Goal: Communication & Community: Share content

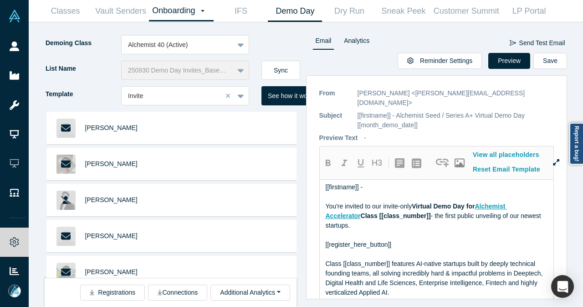
click at [285, 65] on button "Sync" at bounding box center [281, 70] width 39 height 19
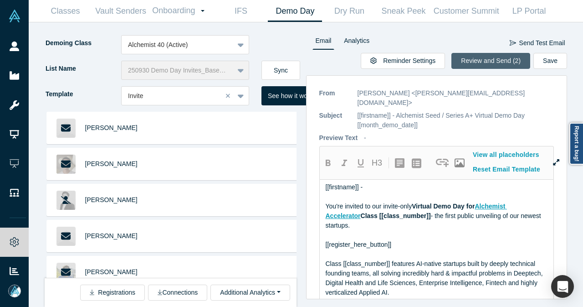
click at [473, 55] on button "Review and Send (2)" at bounding box center [491, 61] width 79 height 16
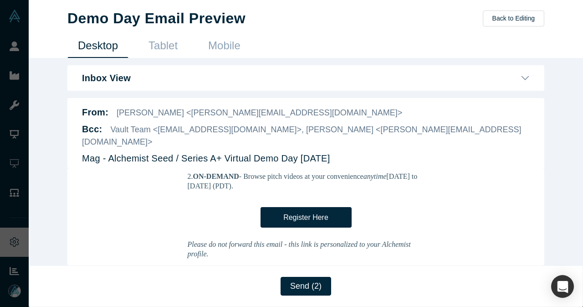
scroll to position [456, 0]
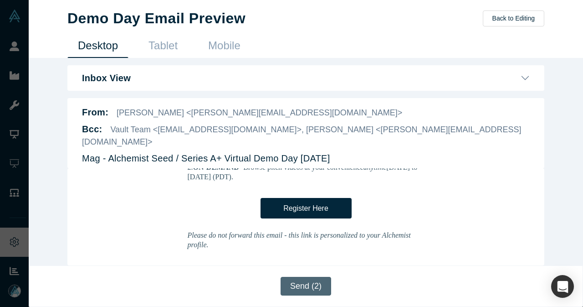
click at [295, 287] on button "Send (2)" at bounding box center [306, 286] width 51 height 19
